Goal: Transaction & Acquisition: Purchase product/service

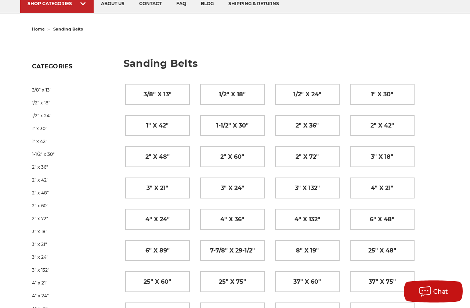
scroll to position [57, 0]
click at [390, 98] on span "1" x 30"" at bounding box center [382, 94] width 22 height 12
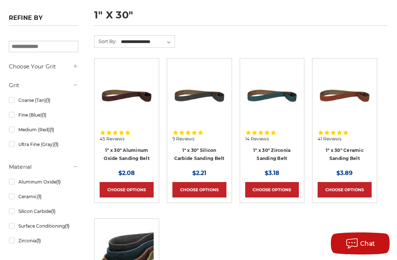
click at [287, 190] on link "Choose Options" at bounding box center [272, 189] width 54 height 15
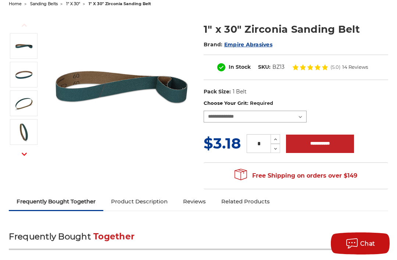
click at [299, 119] on select "**********" at bounding box center [255, 117] width 103 height 12
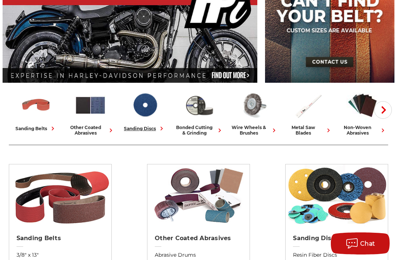
click at [155, 119] on img at bounding box center [145, 105] width 32 height 32
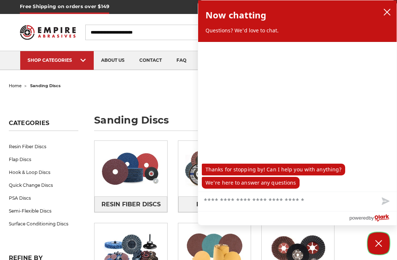
click at [383, 248] on button "Close Chatbox" at bounding box center [378, 243] width 22 height 22
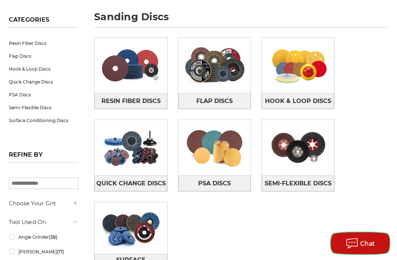
scroll to position [103, 0]
click at [228, 158] on img at bounding box center [214, 147] width 72 height 51
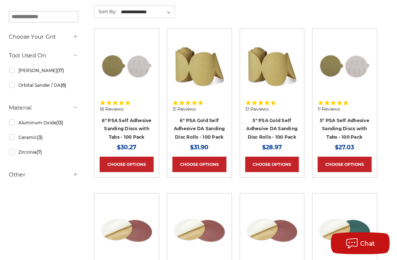
scroll to position [134, 0]
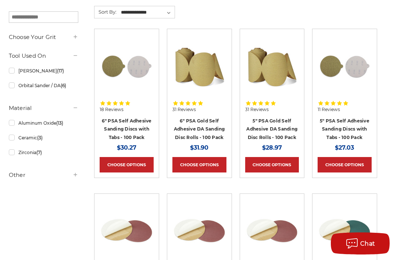
click at [273, 128] on link "5" PSA Gold Self Adhesive DA Sanding Disc Rolls - 100 Pack" at bounding box center [271, 129] width 51 height 22
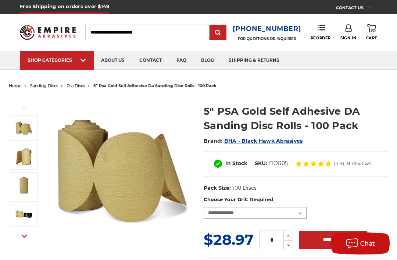
click at [299, 215] on select "**********" at bounding box center [255, 213] width 103 height 12
